Goal: Information Seeking & Learning: Learn about a topic

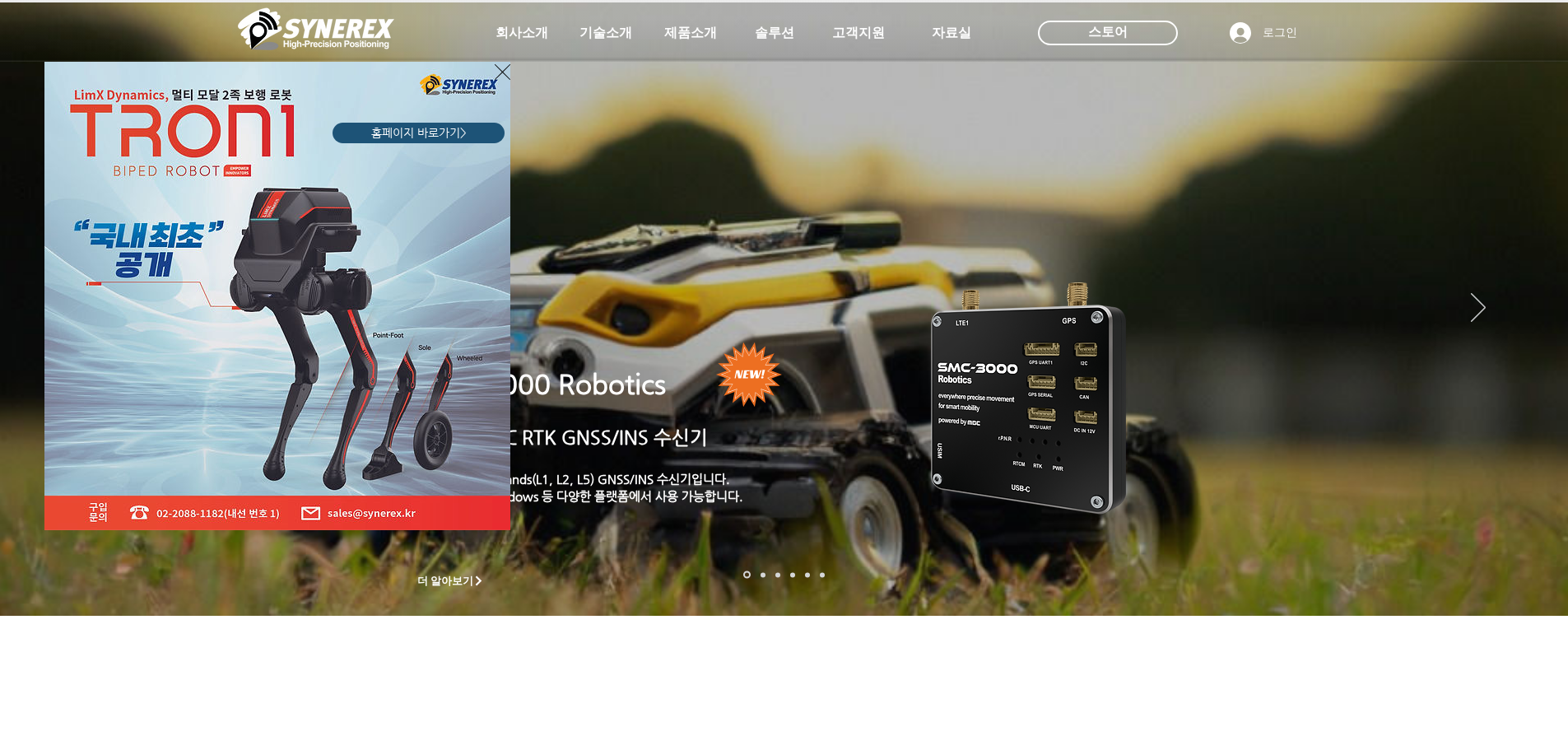
click at [498, 77] on icon "사이트로 돌아가기" at bounding box center [502, 72] width 16 height 21
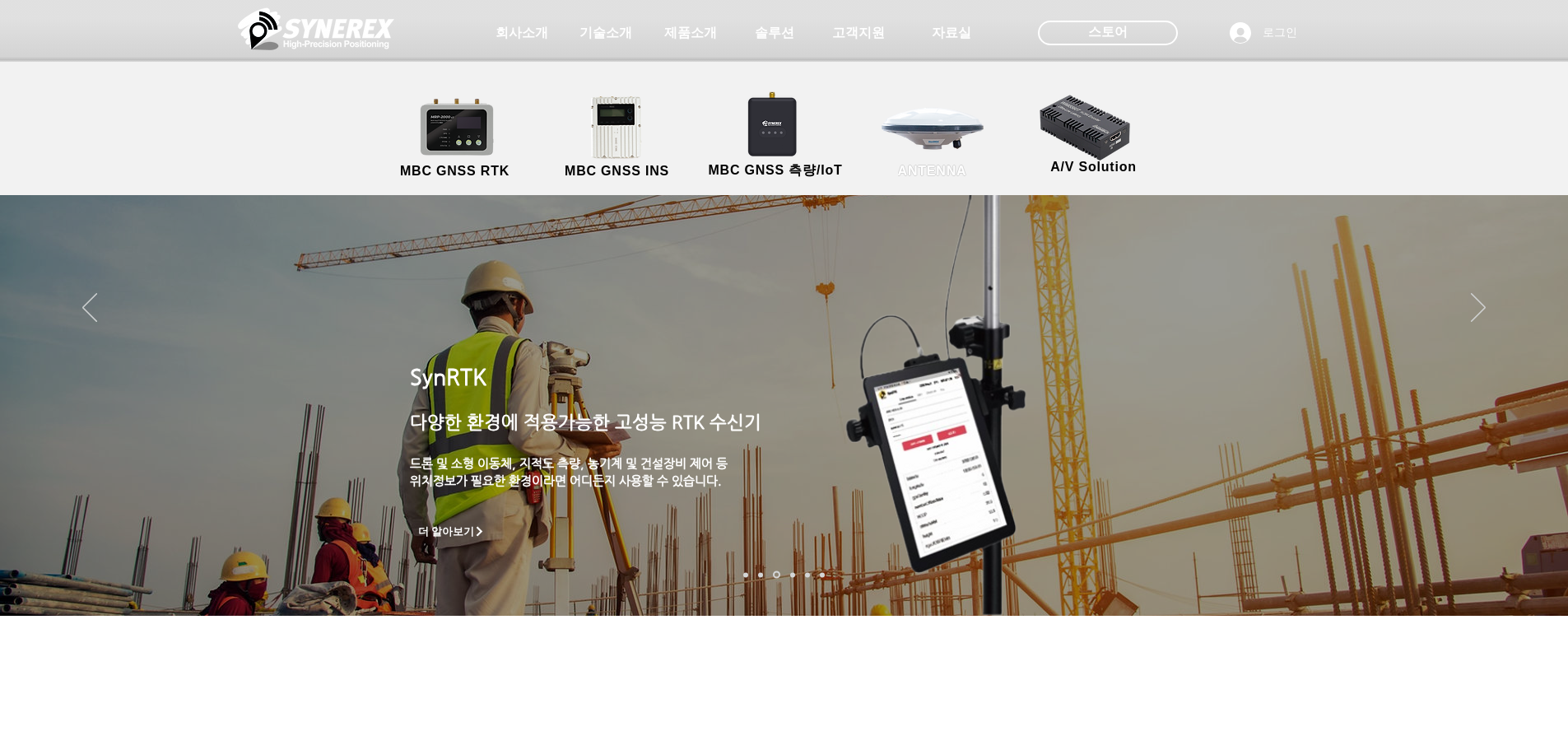
click at [915, 146] on link "ANTENNA" at bounding box center [932, 137] width 148 height 86
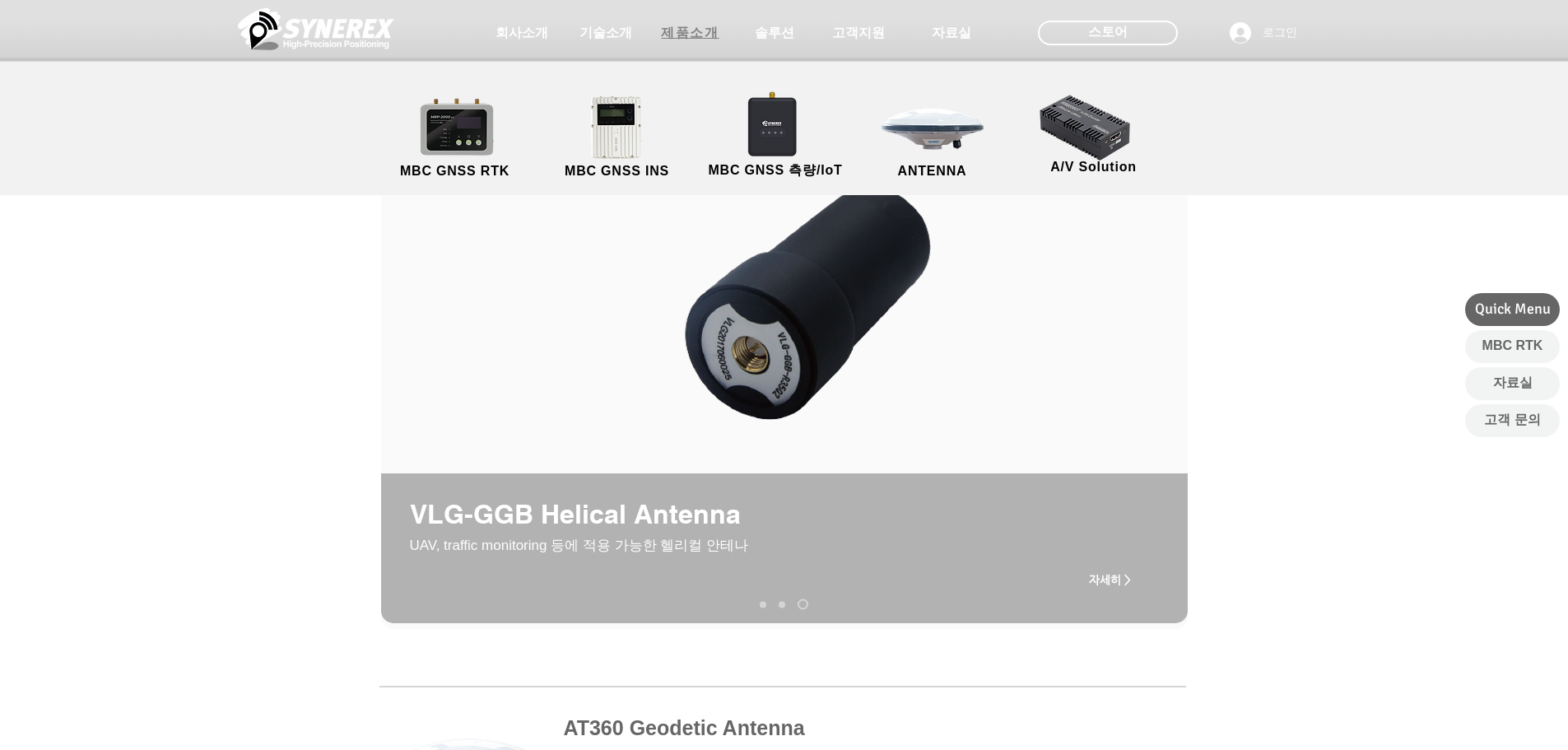
click at [719, 34] on span "제품소개" at bounding box center [689, 33] width 58 height 18
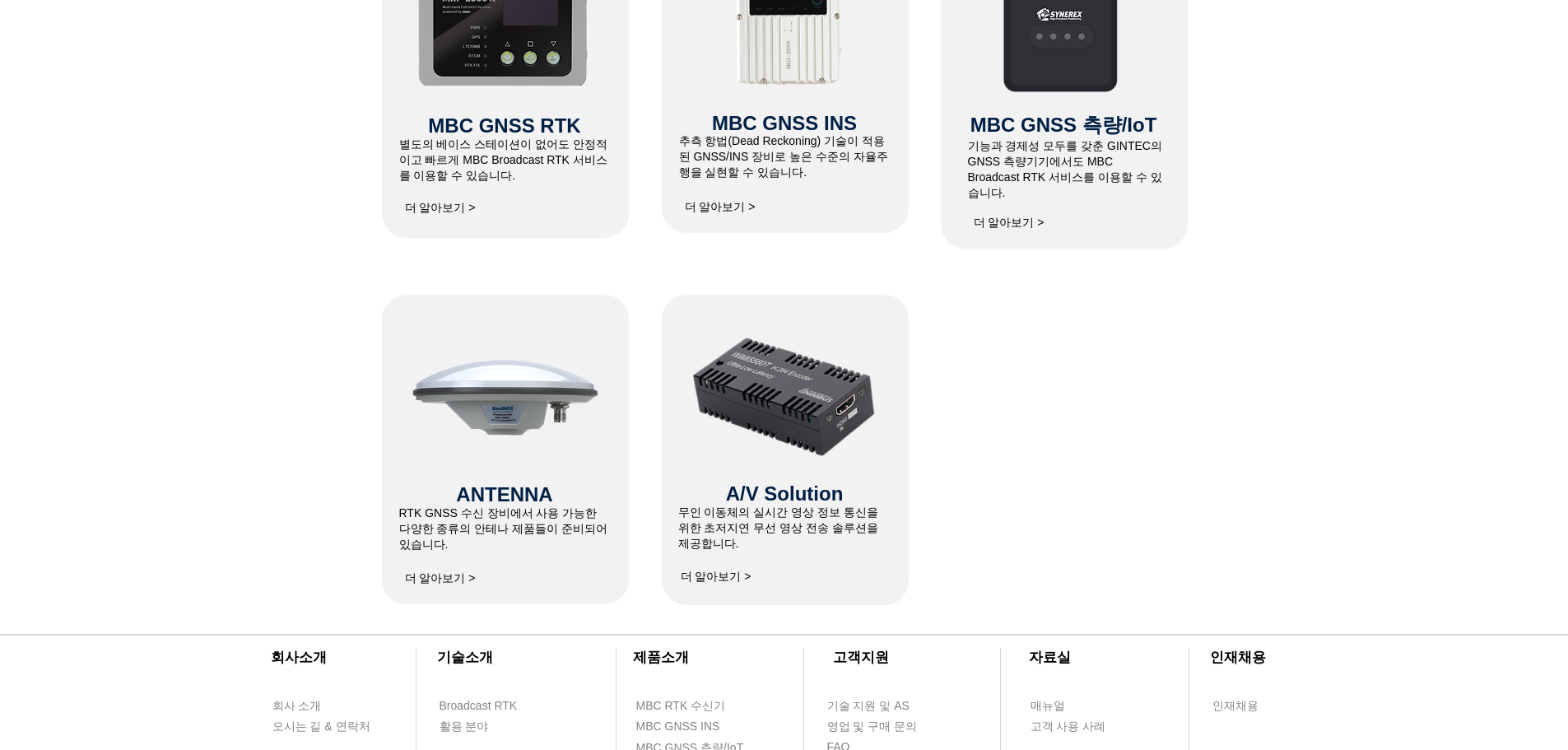
scroll to position [988, 0]
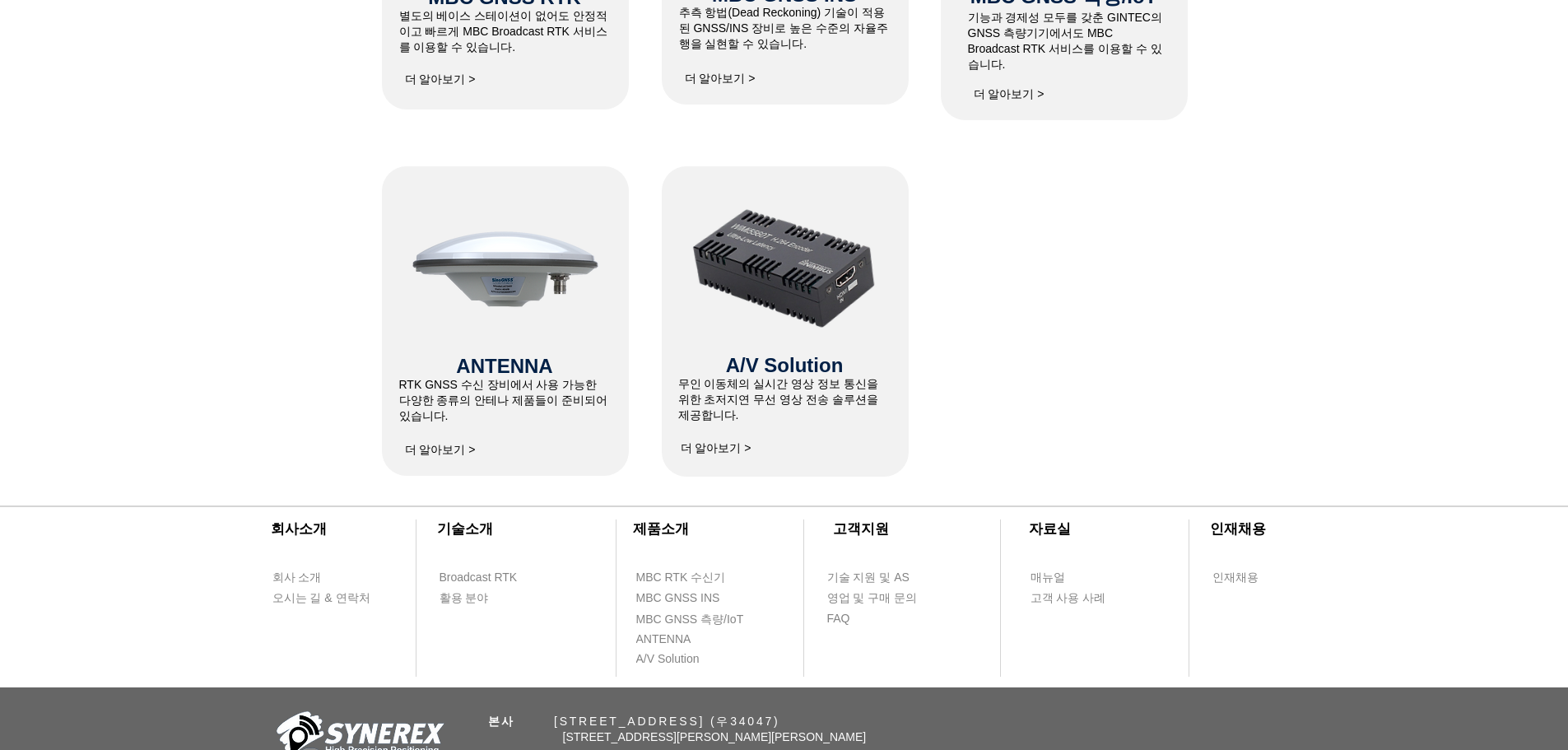
click at [799, 232] on img at bounding box center [784, 268] width 193 height 152
click at [779, 285] on img at bounding box center [784, 268] width 193 height 152
click at [730, 452] on span "더 알아보기 >" at bounding box center [716, 449] width 70 height 15
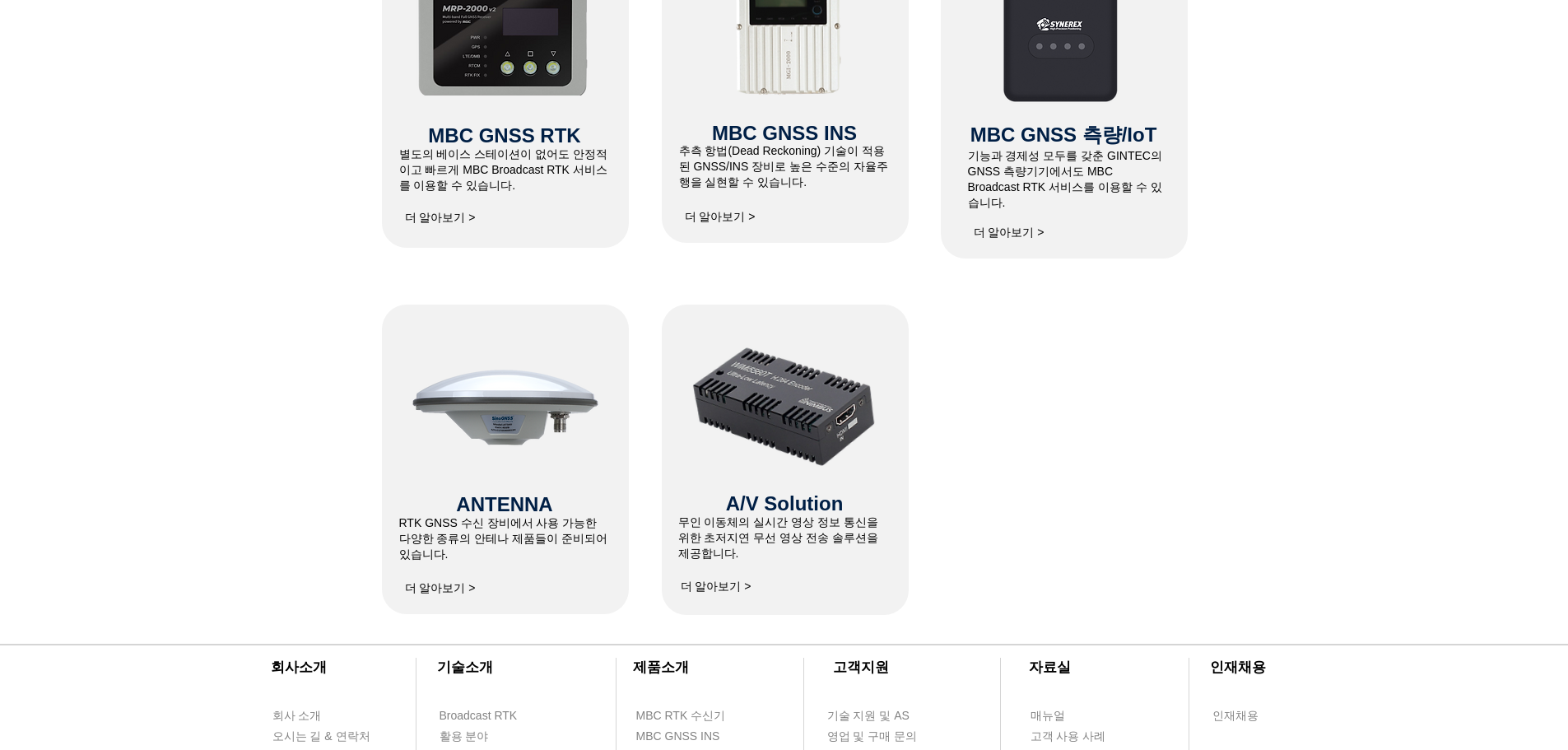
scroll to position [659, 0]
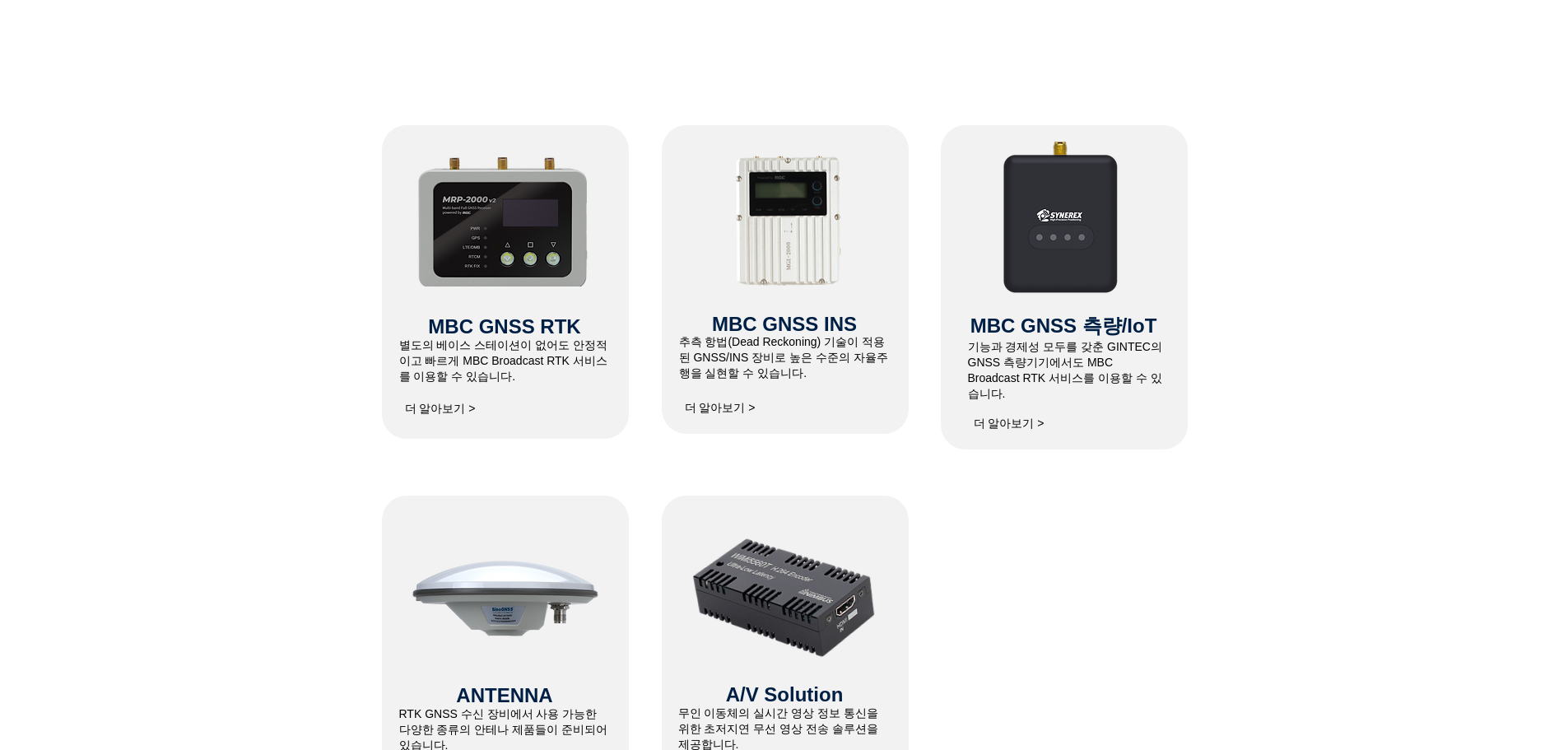
click at [457, 409] on span "더 알아보기 >" at bounding box center [440, 409] width 70 height 15
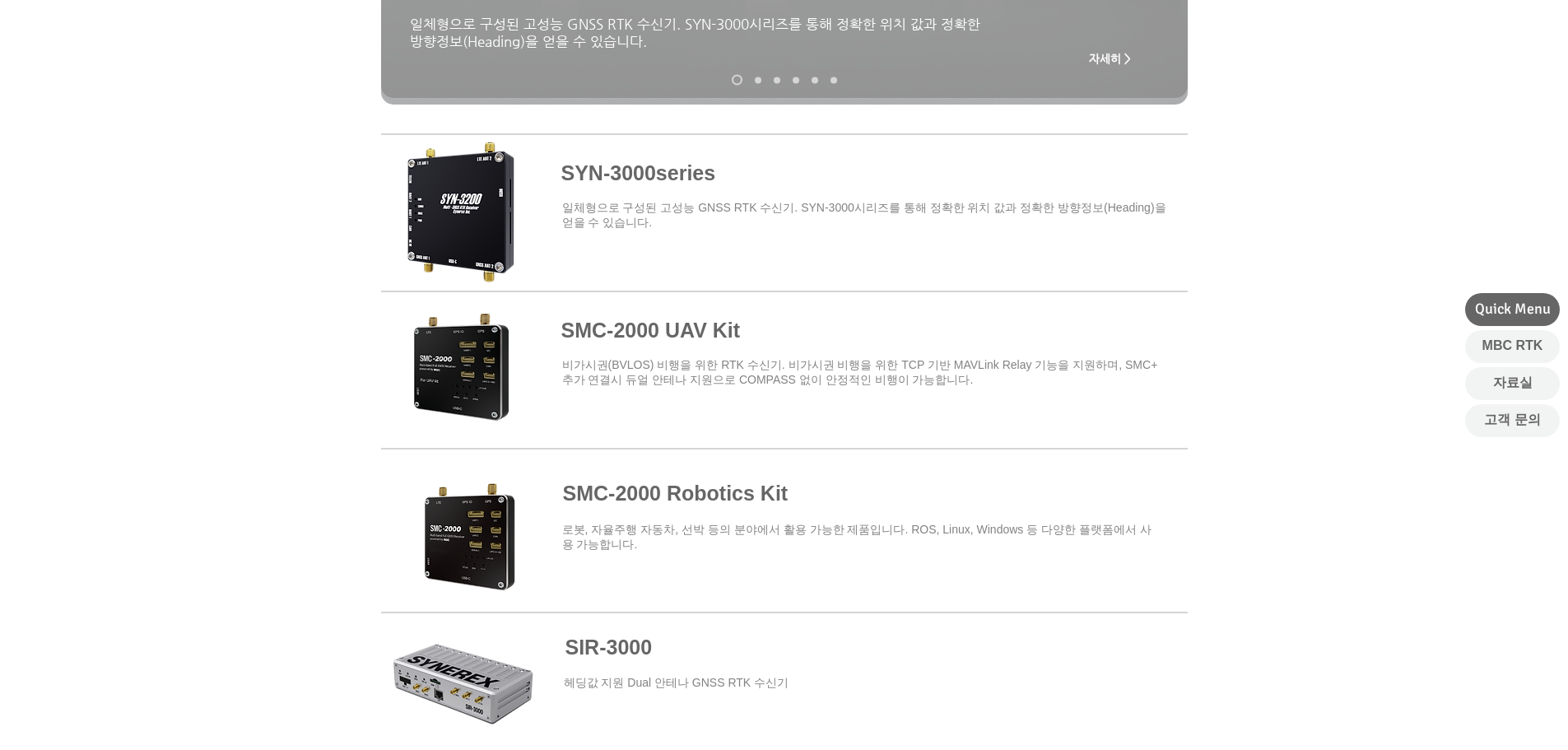
scroll to position [659, 0]
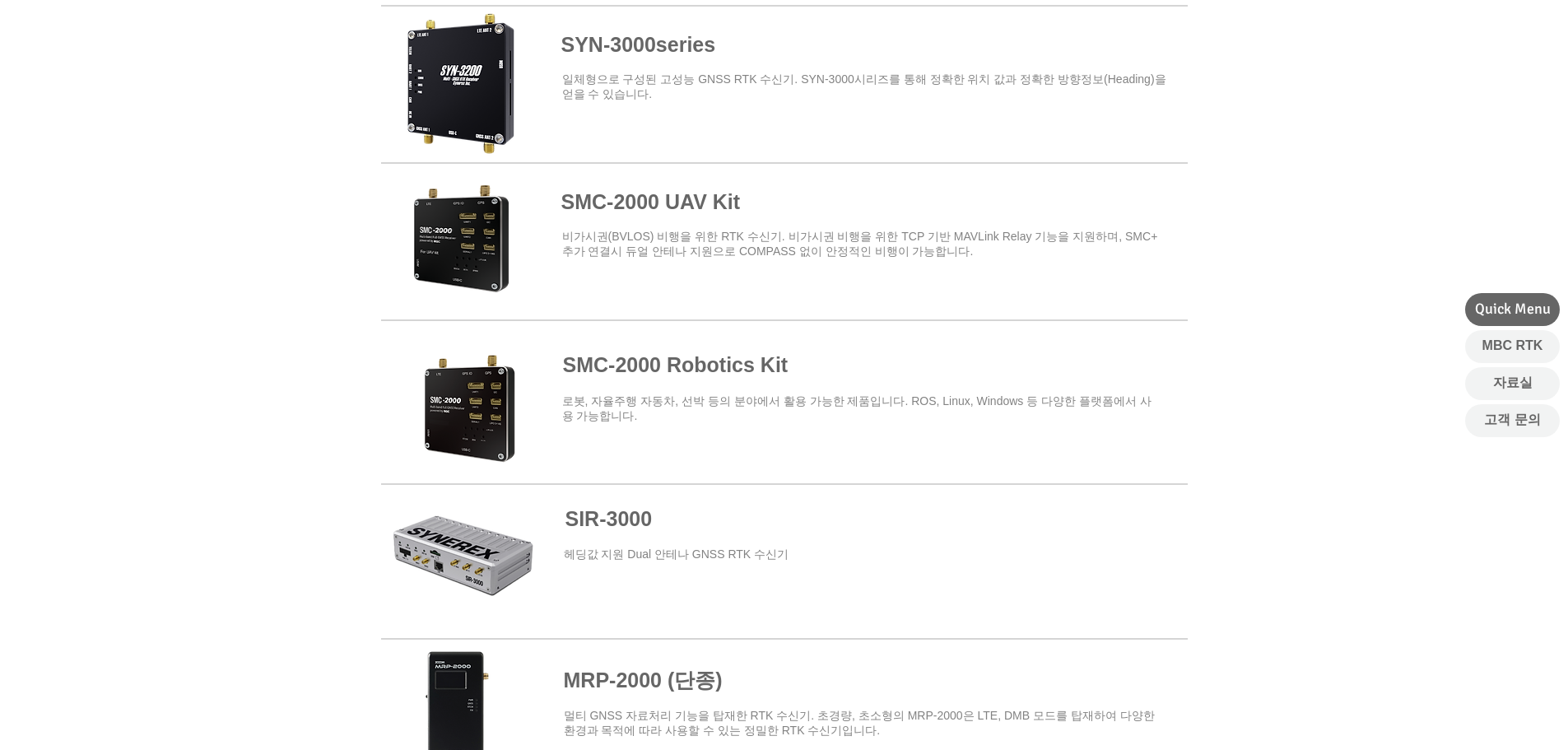
click at [518, 403] on span at bounding box center [784, 396] width 807 height 144
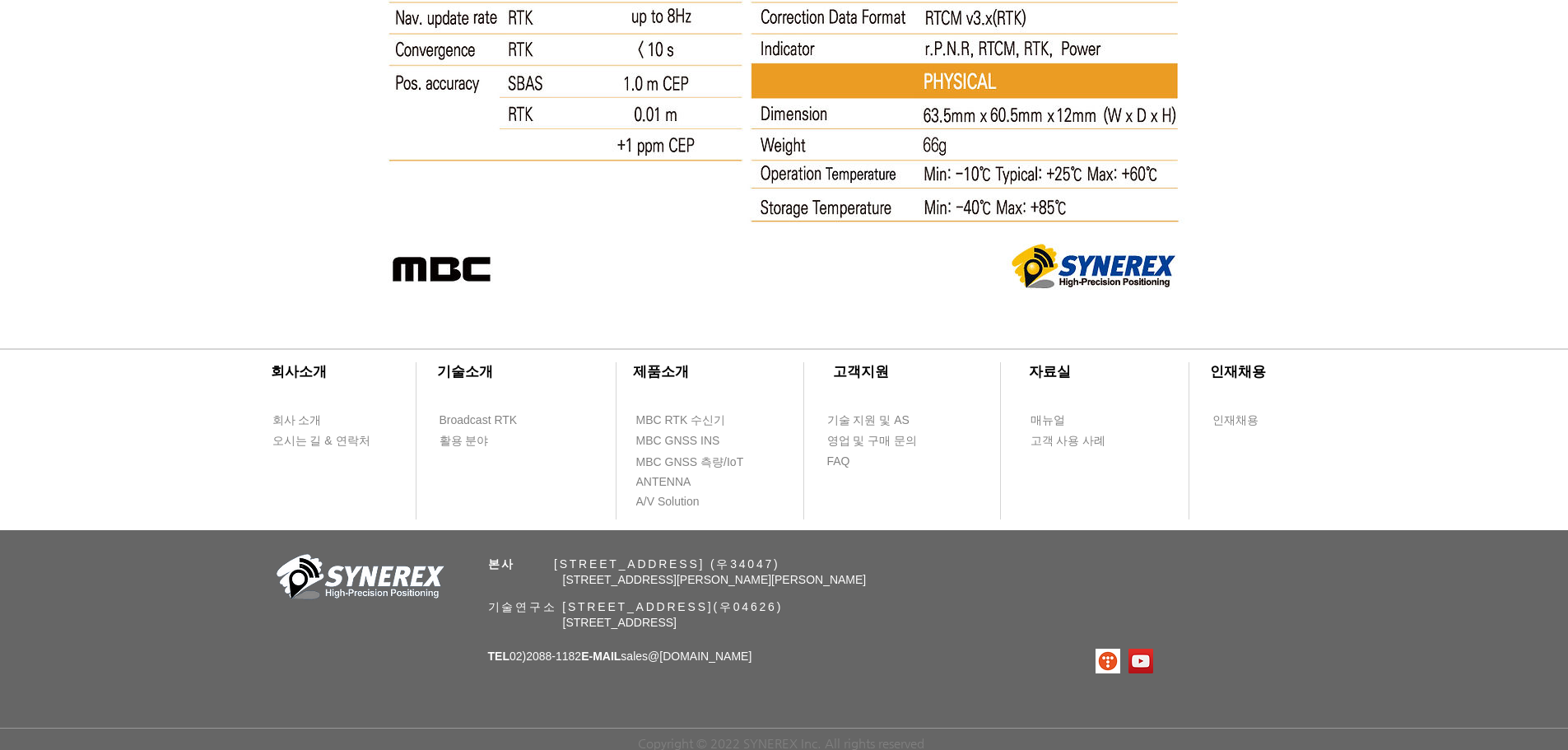
scroll to position [9009, 0]
click at [879, 416] on span "기술 지원 및 AS" at bounding box center [868, 421] width 82 height 17
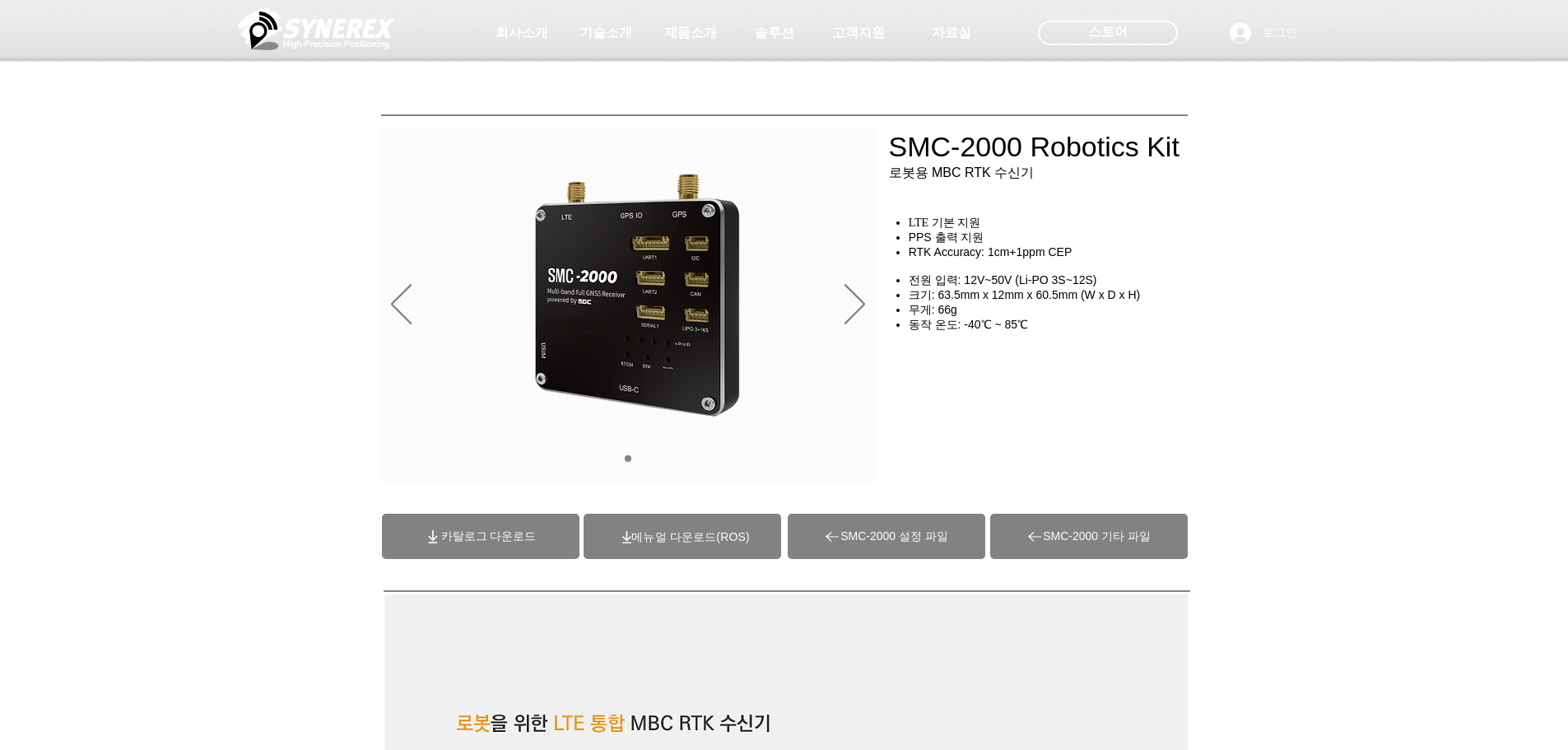
select select "******"
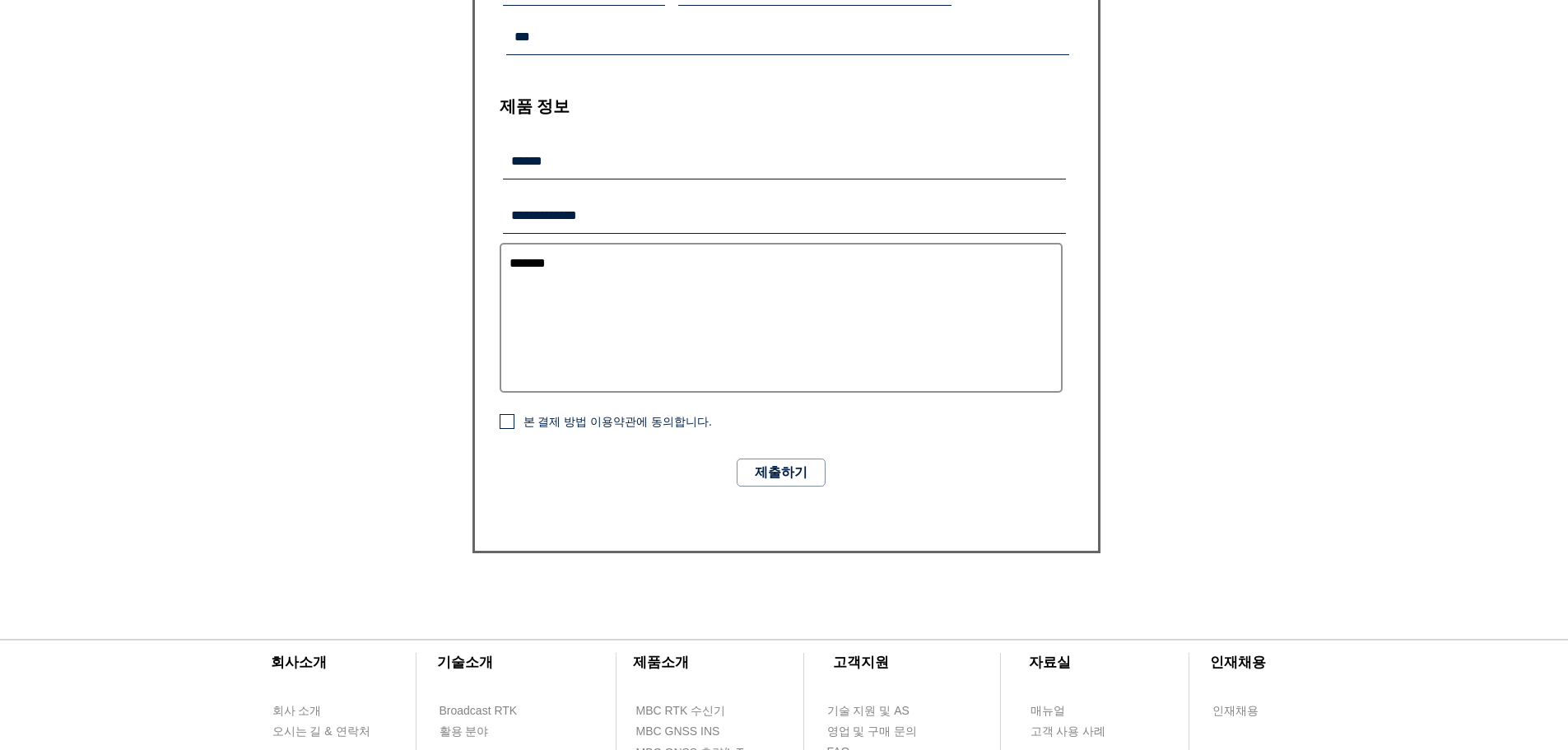
scroll to position [1013, 0]
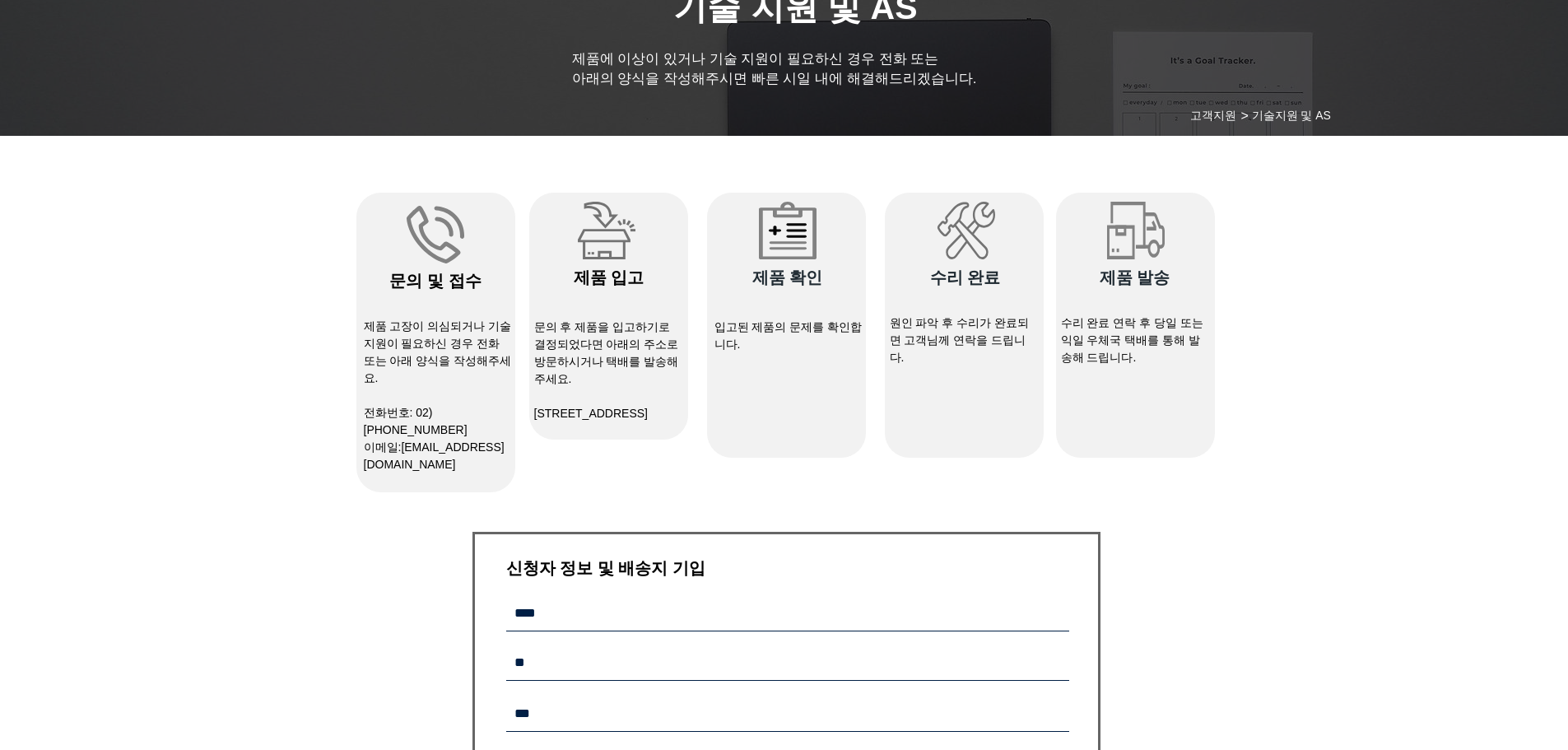
drag, startPoint x: 917, startPoint y: 389, endPoint x: 920, endPoint y: 380, distance: 9.5
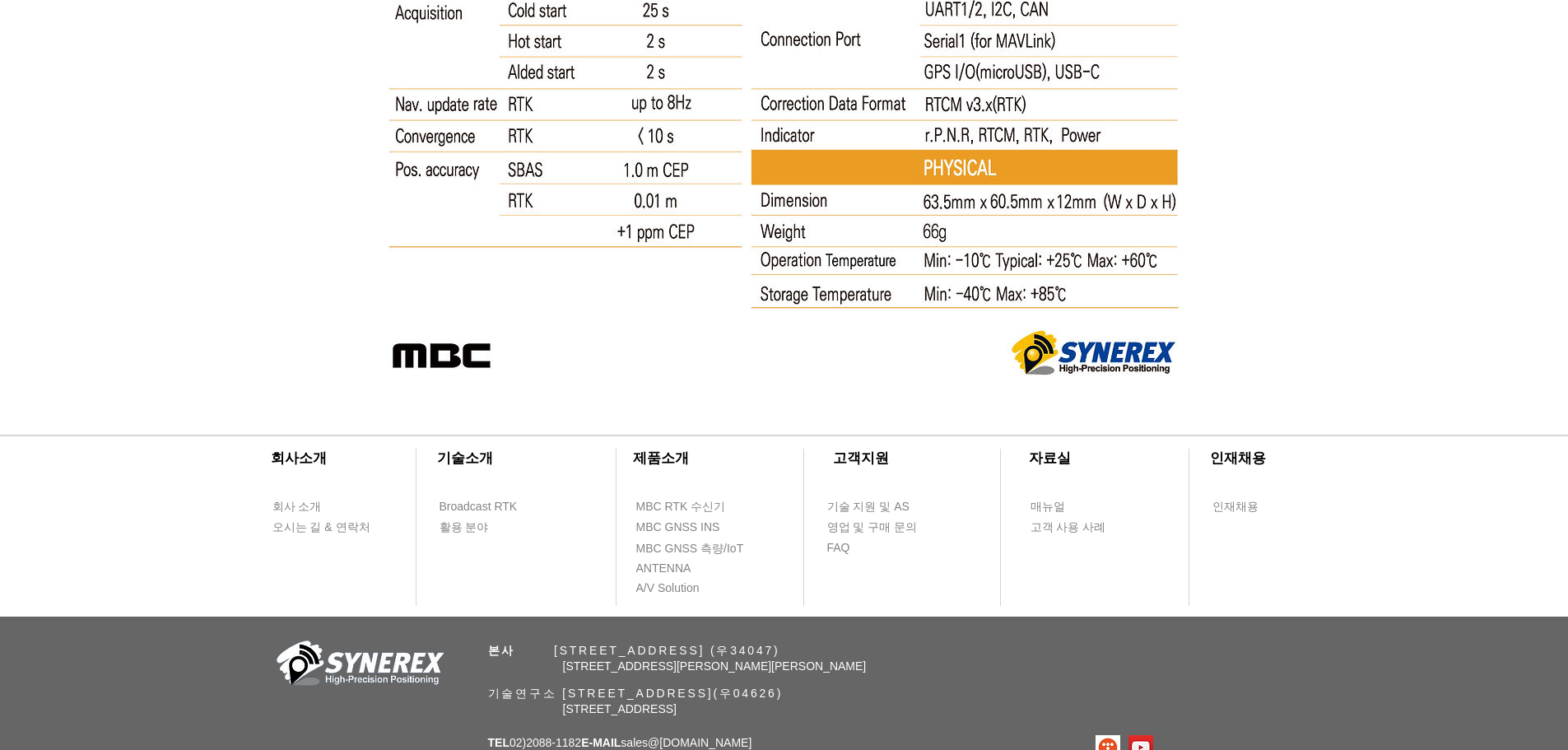
scroll to position [9009, 0]
